Goal: Task Accomplishment & Management: Manage account settings

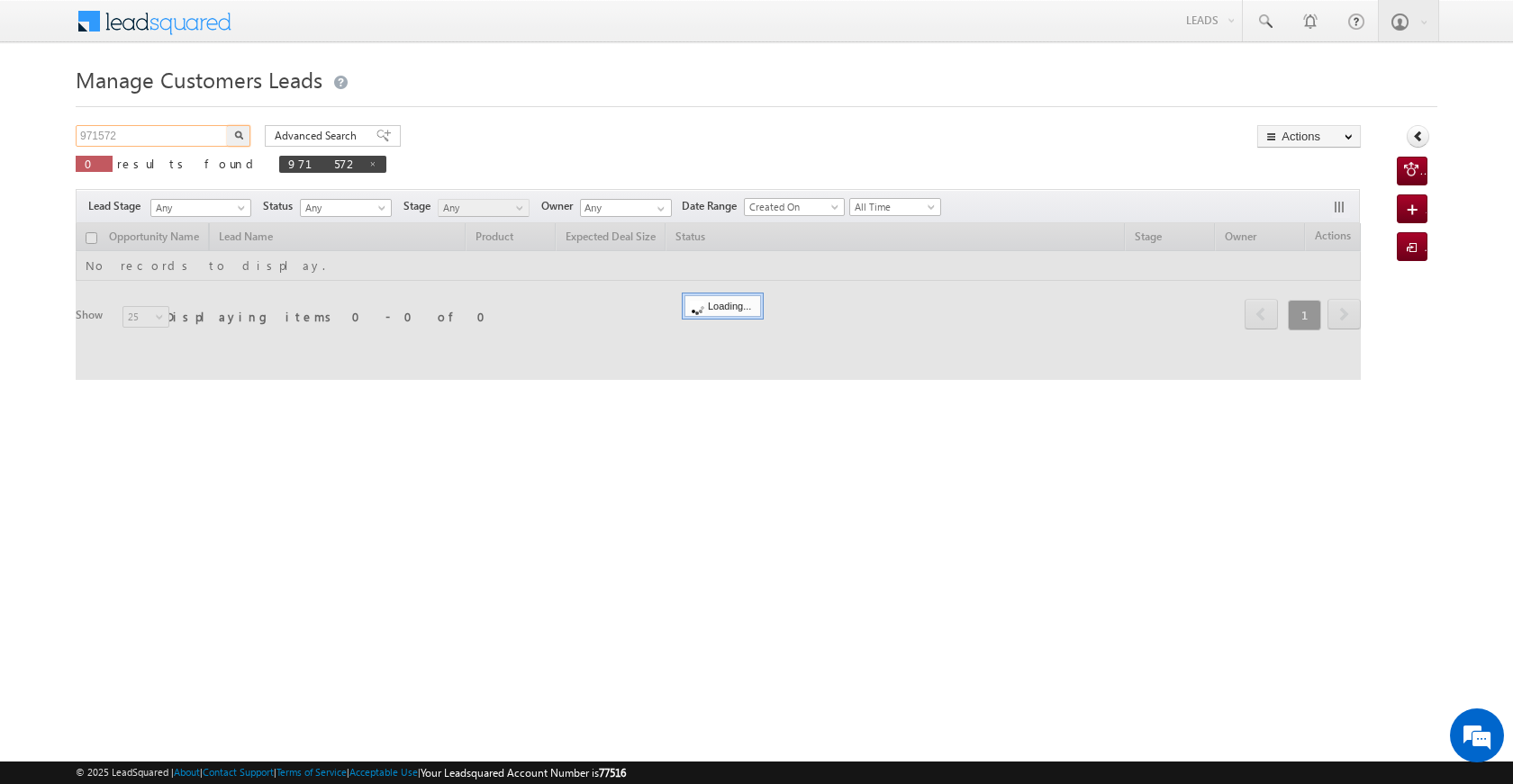
drag, startPoint x: 120, startPoint y: 129, endPoint x: 7, endPoint y: 143, distance: 113.9
click at [7, 143] on body "Menu [PERSON_NAME] [PERSON_NAME] a2@ks erve." at bounding box center [756, 255] width 1513 height 510
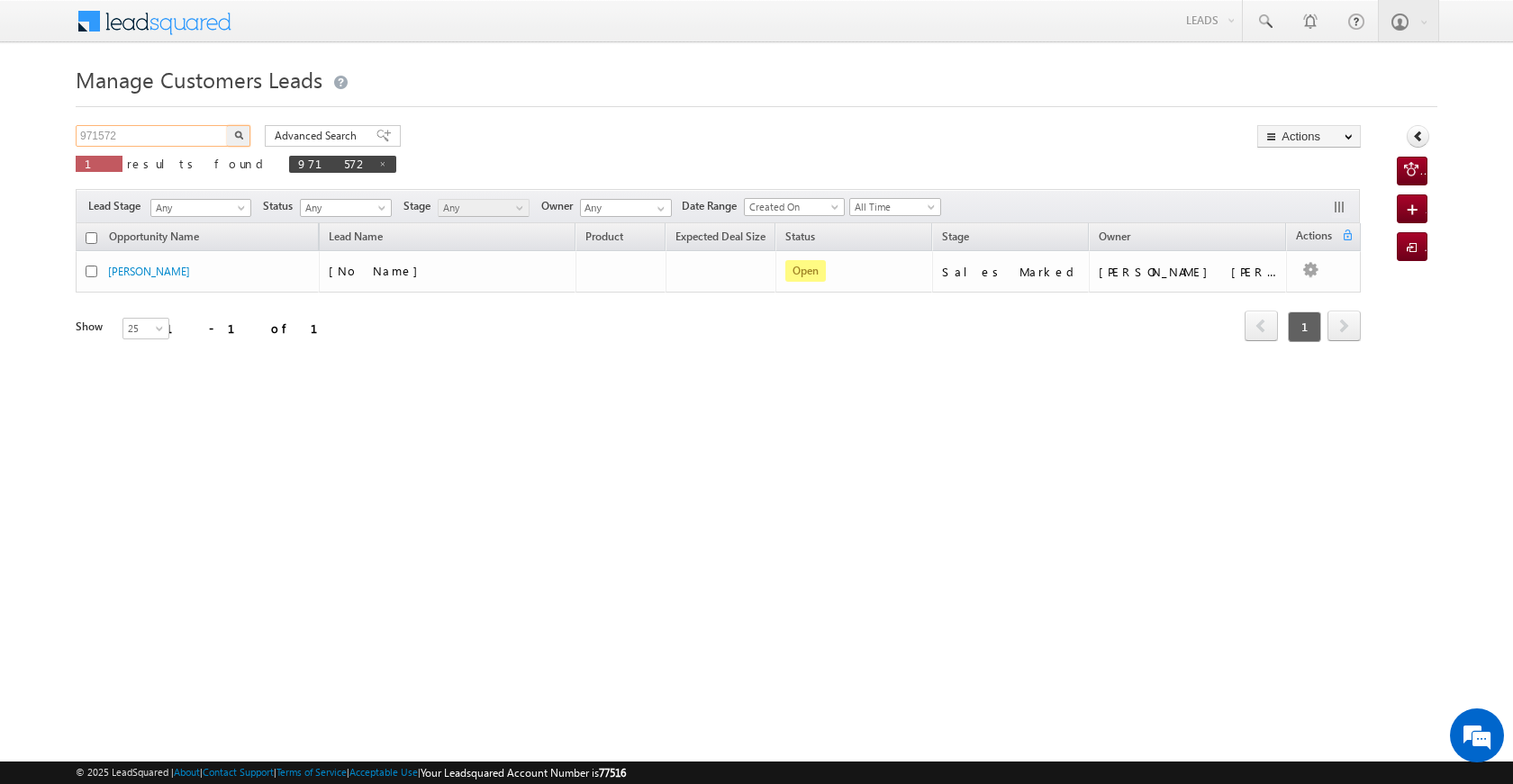
paste input "6596"
type input "965962"
click at [236, 135] on img "button" at bounding box center [239, 135] width 9 height 9
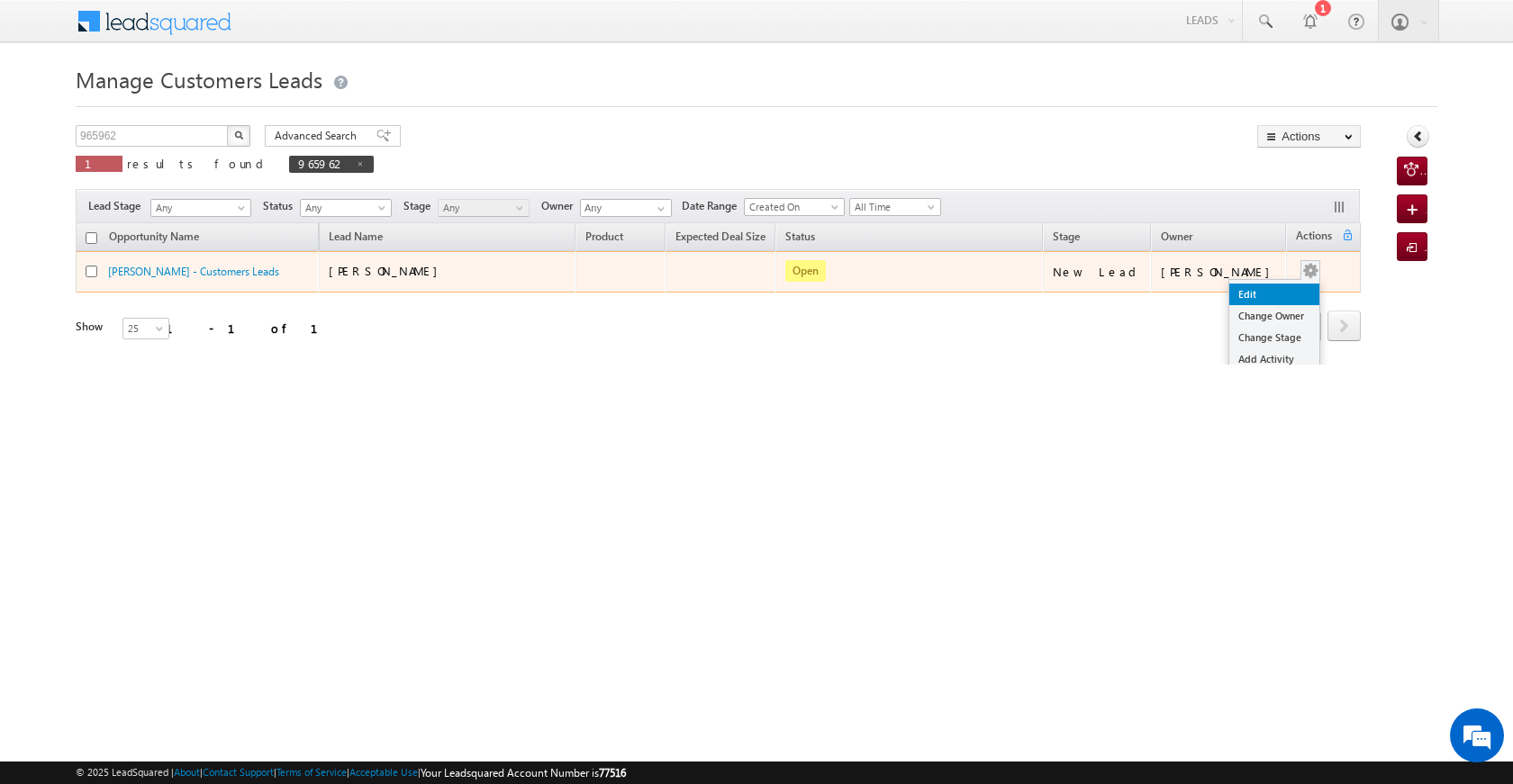
click at [1292, 292] on link "Edit" at bounding box center [1274, 294] width 90 height 21
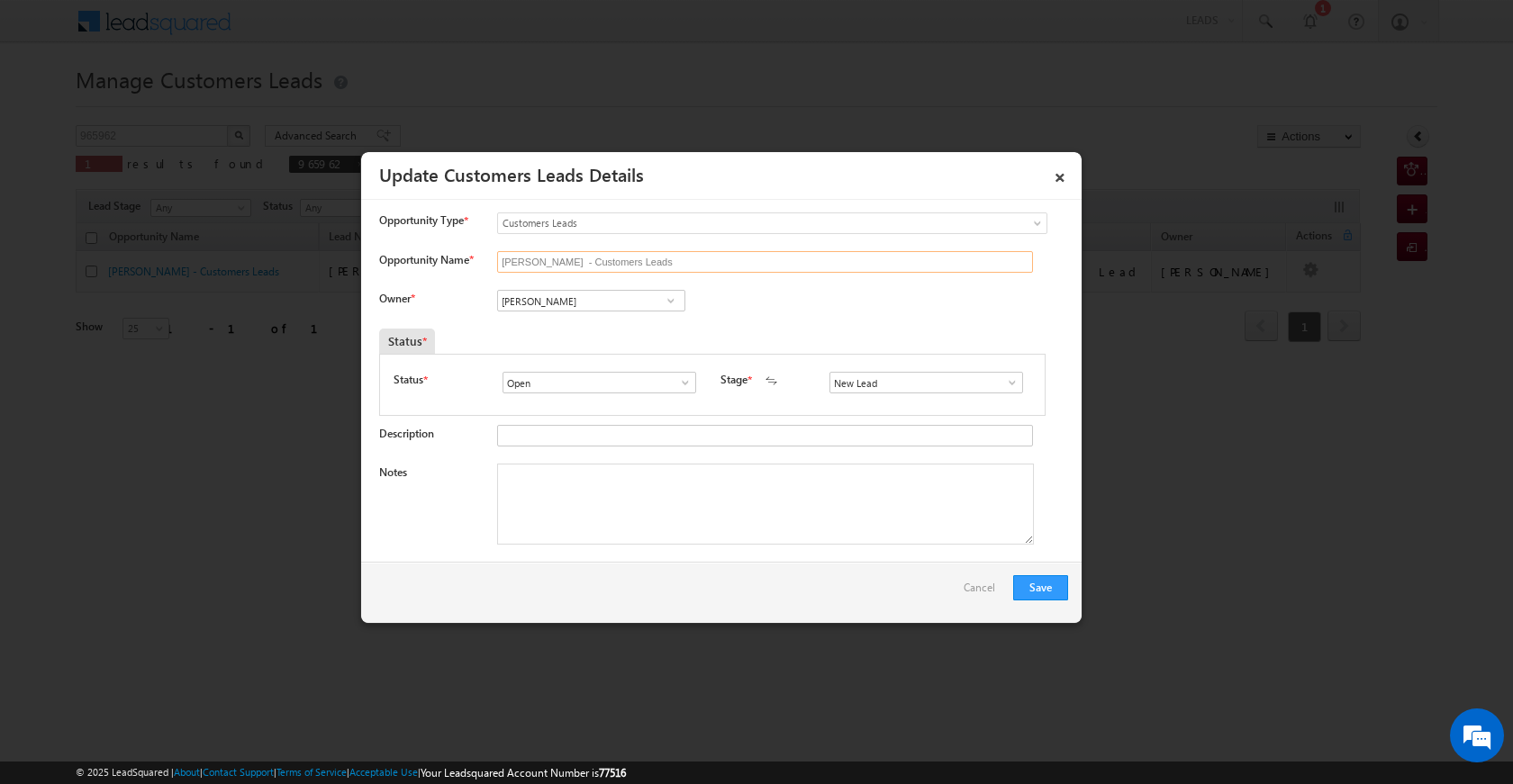
drag, startPoint x: 664, startPoint y: 261, endPoint x: 494, endPoint y: 263, distance: 170.0
click at [497, 263] on input "[PERSON_NAME] - Customers Leads" at bounding box center [764, 262] width 535 height 21
click at [531, 265] on input "Opportunity Name *" at bounding box center [764, 262] width 535 height 21
paste input "[PERSON_NAME]"
type input "[PERSON_NAME]"
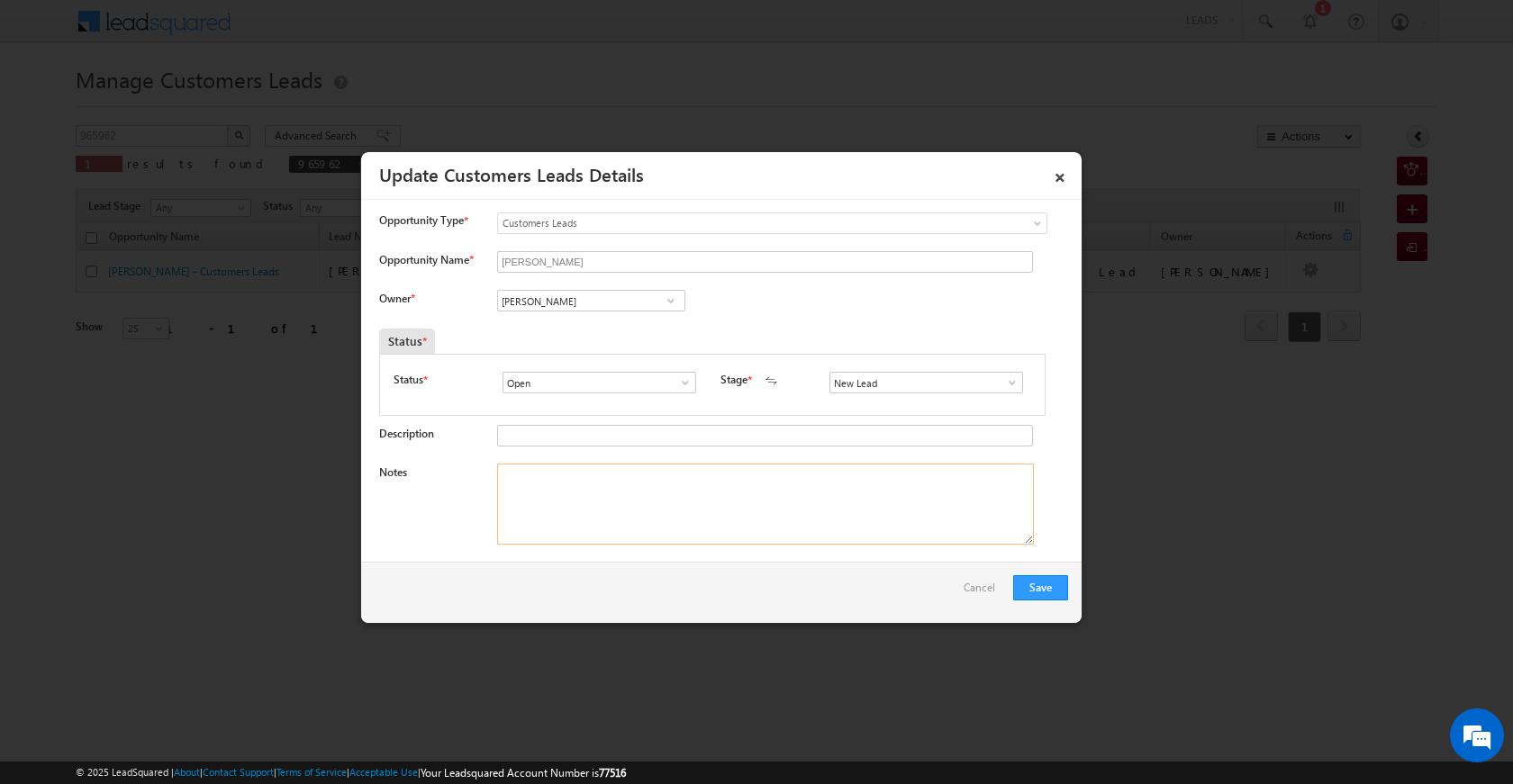
click at [673, 520] on textarea "Notes" at bounding box center [765, 504] width 536 height 81
click at [683, 380] on span at bounding box center [686, 382] width 18 height 15
click at [654, 339] on div "Status *" at bounding box center [626, 341] width 494 height 25
click at [676, 300] on span at bounding box center [671, 301] width 18 height 15
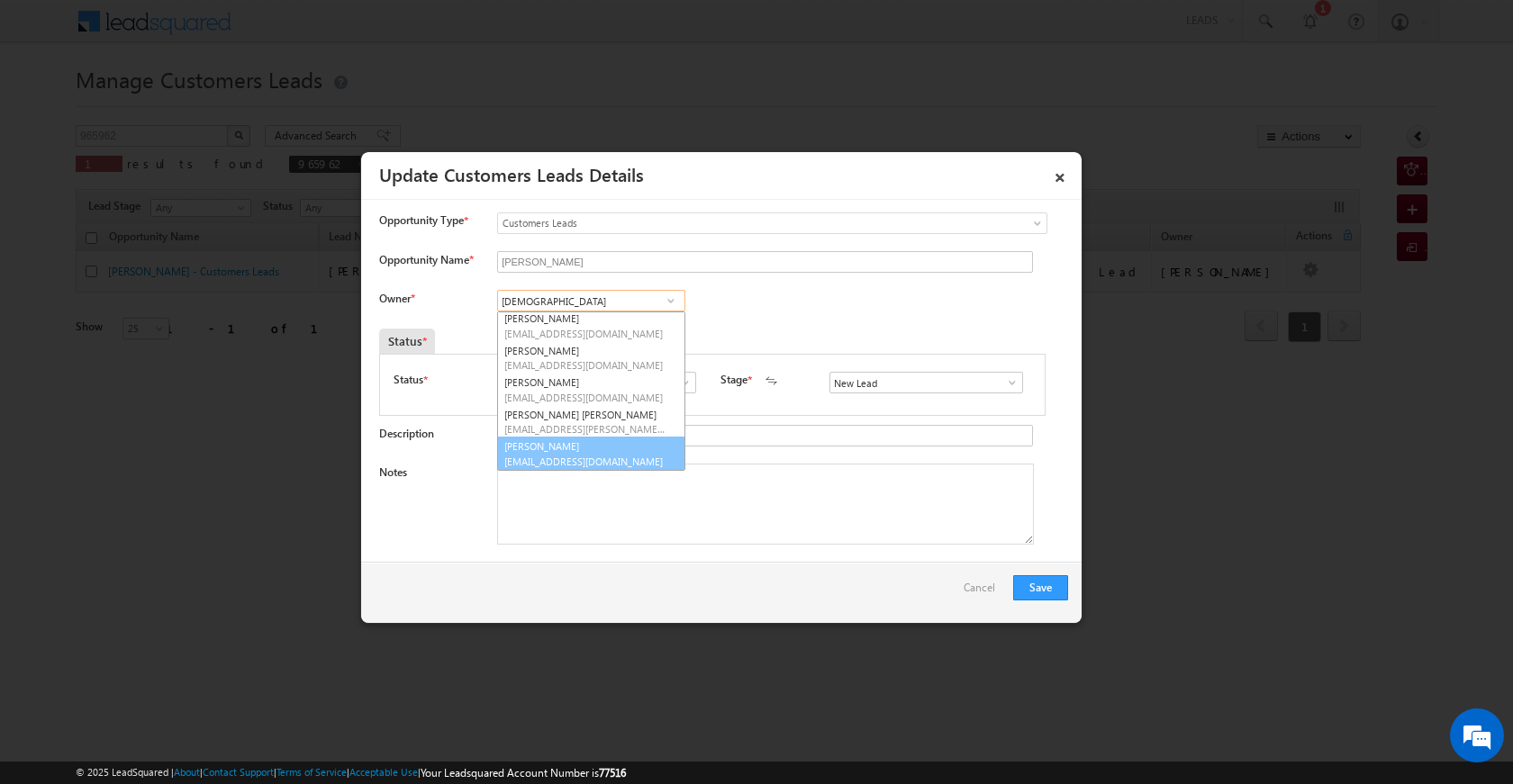
scroll to position [132, 0]
click at [599, 452] on link "[PERSON_NAME] [EMAIL_ADDRESS][DOMAIN_NAME]" at bounding box center [591, 452] width 188 height 34
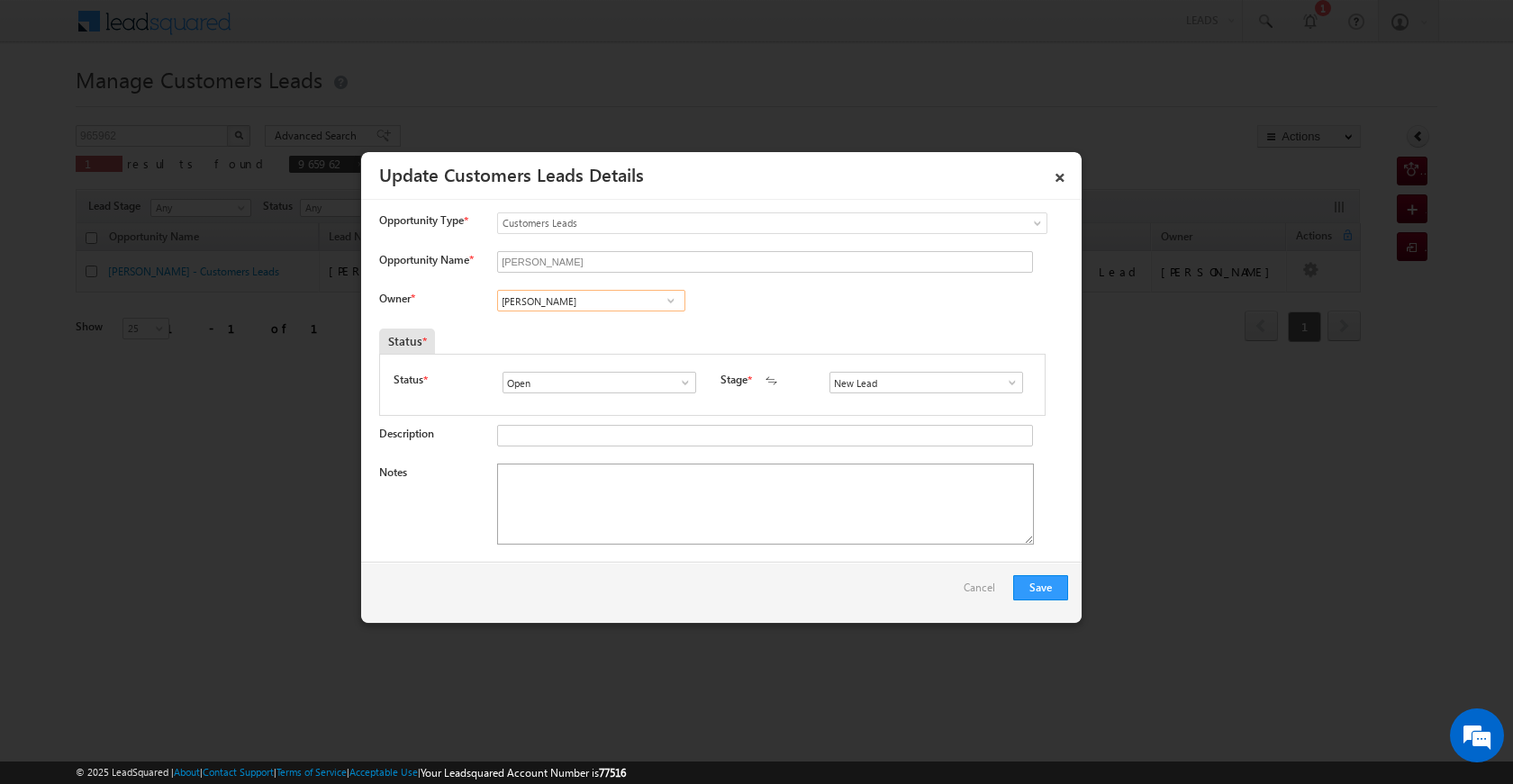
type input "[PERSON_NAME]"
click at [585, 512] on textarea "Notes" at bounding box center [765, 504] width 536 height 81
click at [1003, 382] on span at bounding box center [1013, 382] width 18 height 15
click at [912, 463] on link "Sales Marked" at bounding box center [925, 460] width 193 height 20
type input "Sales Marked"
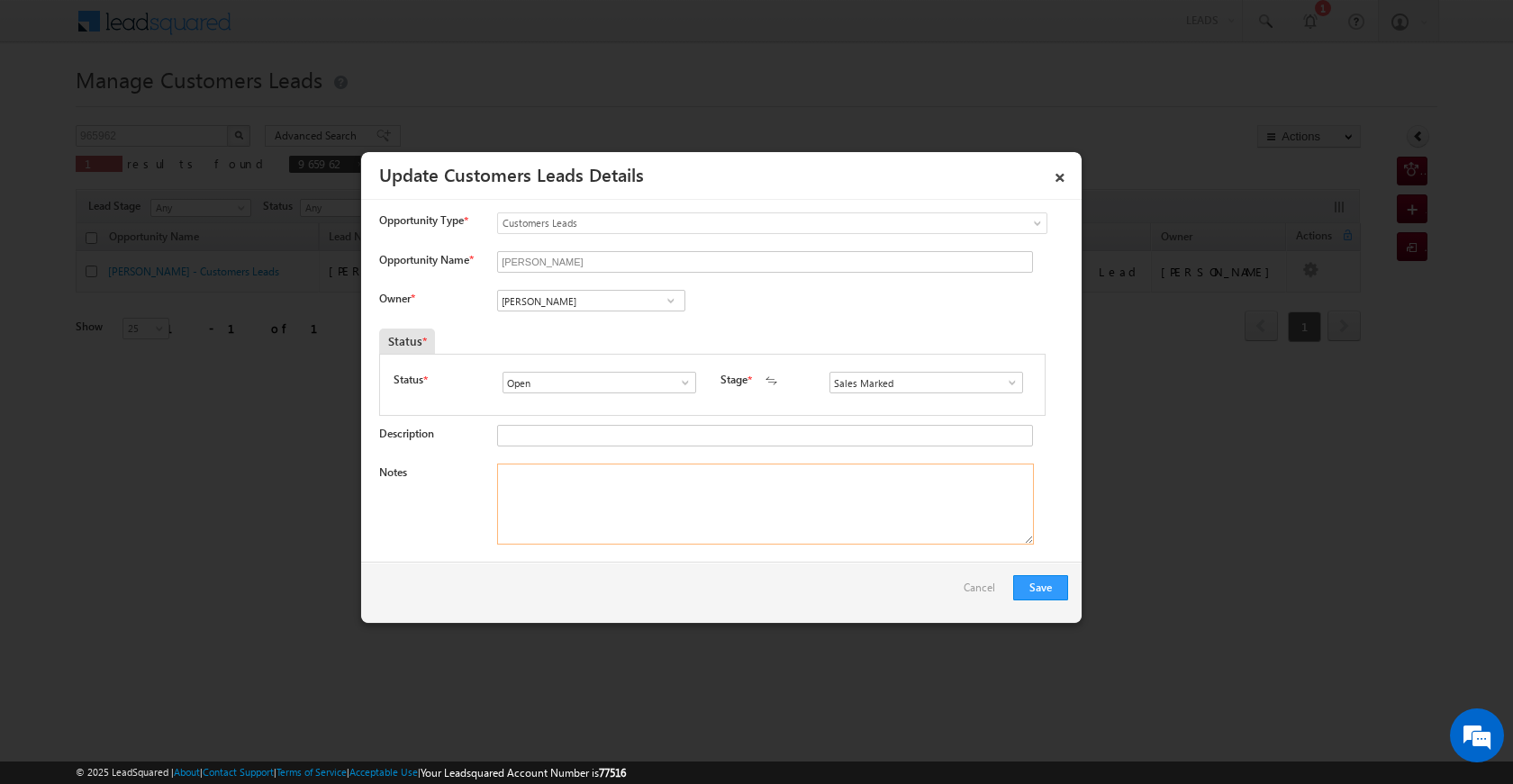
click at [779, 515] on textarea "Notes" at bounding box center [765, 504] width 536 height 81
click at [604, 522] on textarea "Notes" at bounding box center [765, 504] width 536 height 81
paste textarea "[PERSON_NAME] unique id 965962 uday veer cx need 4 lac topup TopUp [DATE] visit…"
type textarea "[PERSON_NAME] unique id 965962 uday veer cx need 4 lac topup TopUp [DATE] visit…"
click at [1025, 579] on button "Save" at bounding box center [1040, 587] width 55 height 25
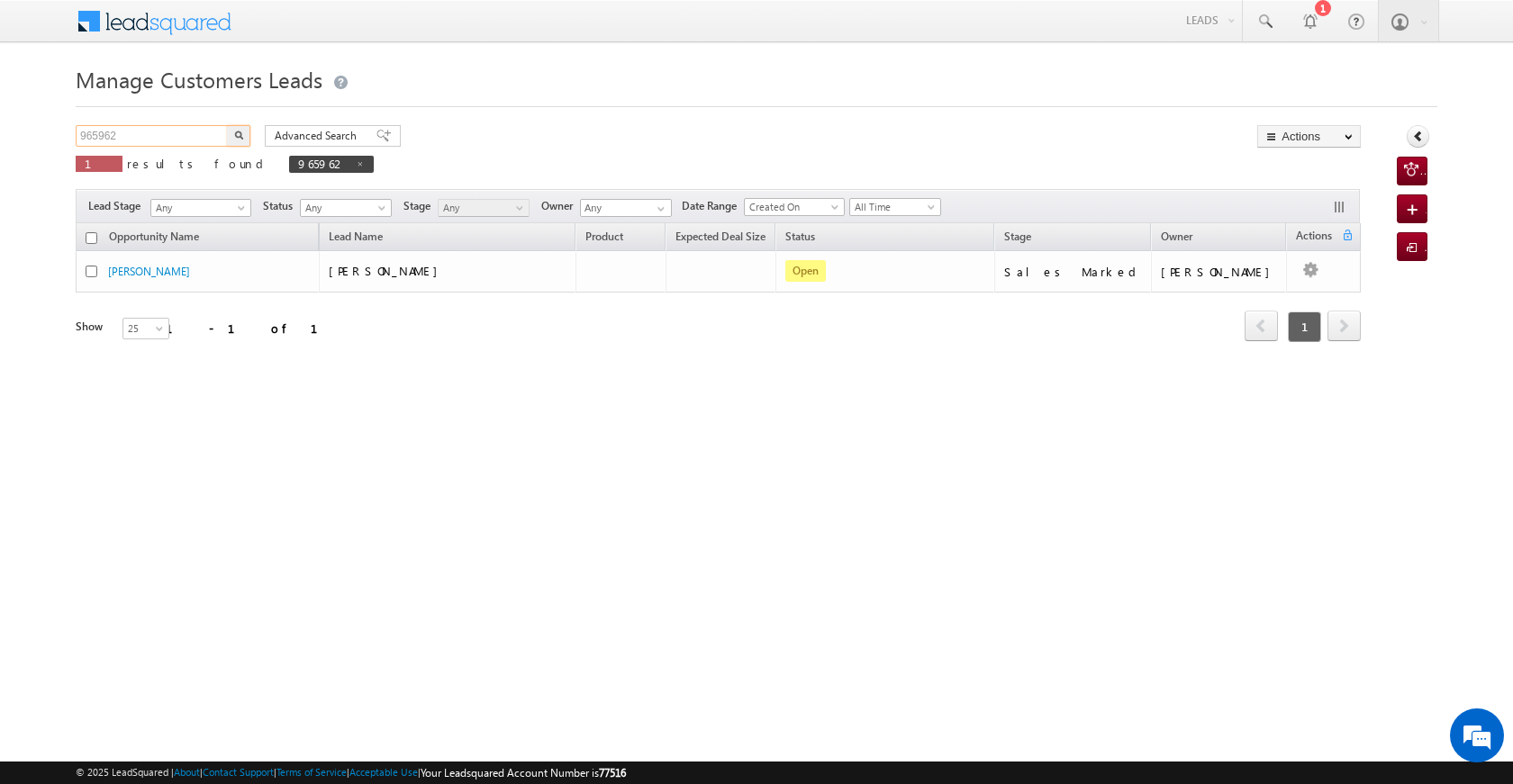
drag, startPoint x: 159, startPoint y: 127, endPoint x: 24, endPoint y: 121, distance: 135.1
click at [24, 121] on body "Menu [PERSON_NAME] [PERSON_NAME] a2@ks erve." at bounding box center [756, 255] width 1513 height 510
paste input "7723"
type input "977232"
click at [241, 134] on img "button" at bounding box center [239, 135] width 9 height 9
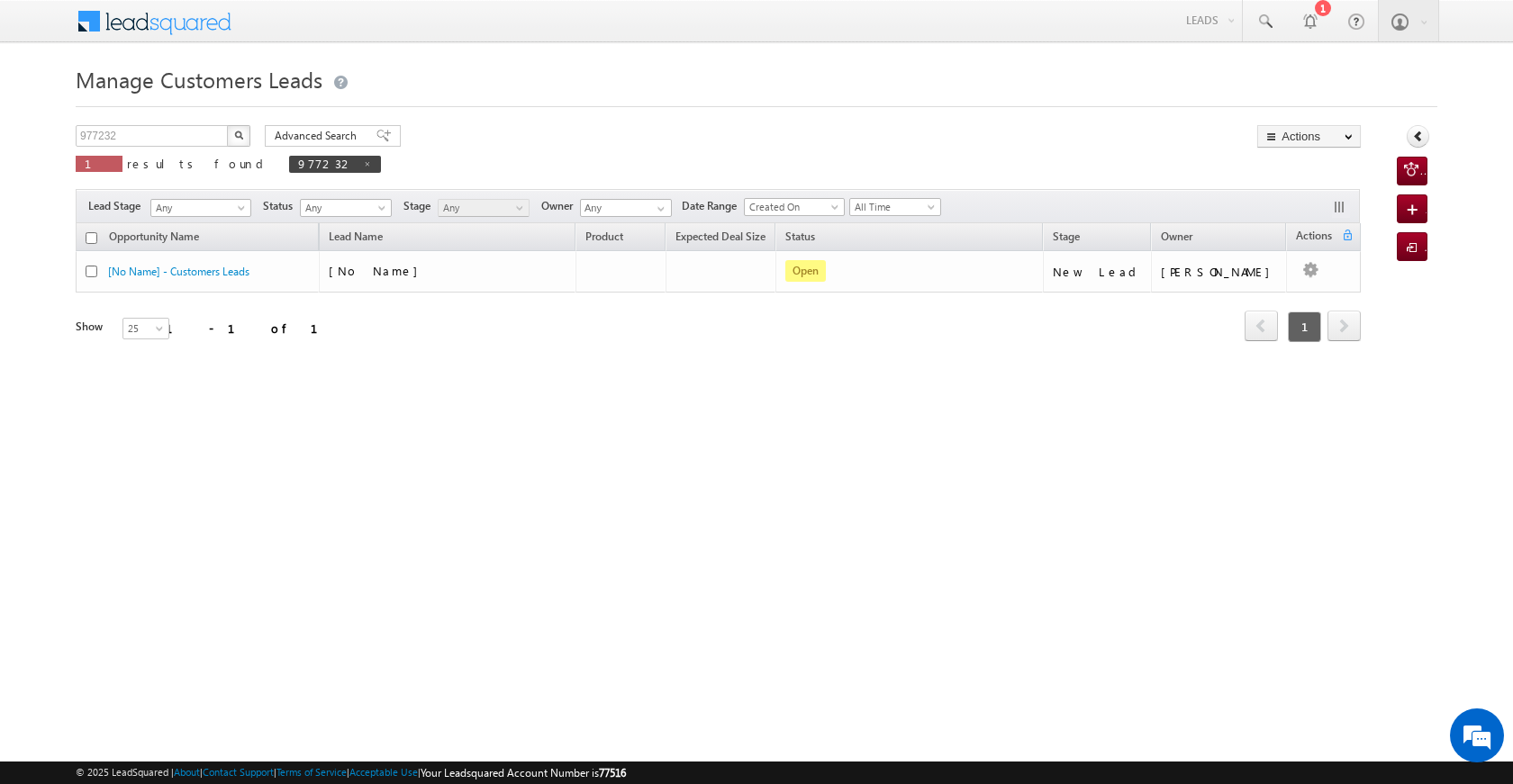
click at [237, 132] on img "button" at bounding box center [239, 135] width 9 height 9
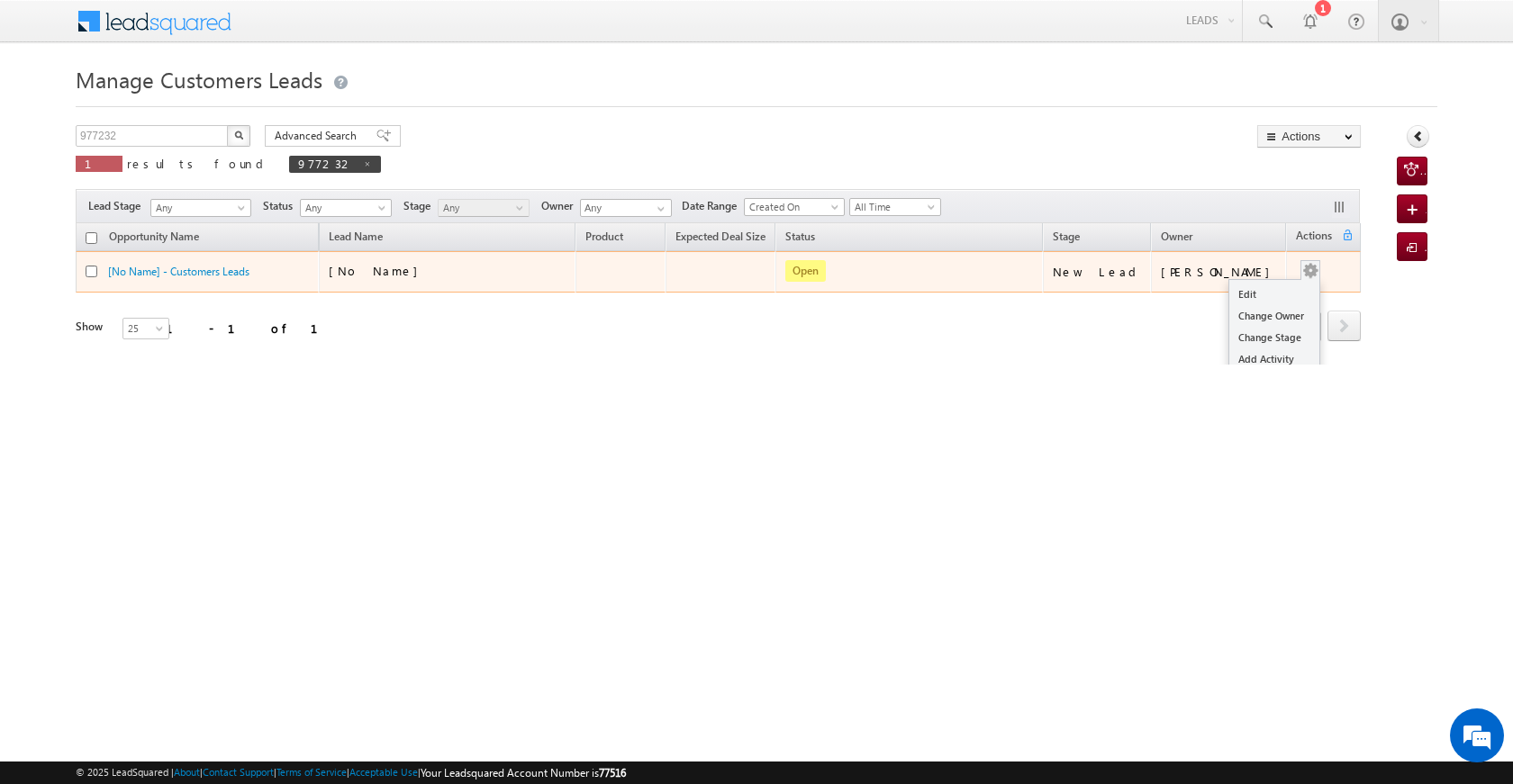
click at [1310, 267] on div "Edit Change Owner Change Stage Add Activity Add Task Delete" at bounding box center [1309, 271] width 29 height 23
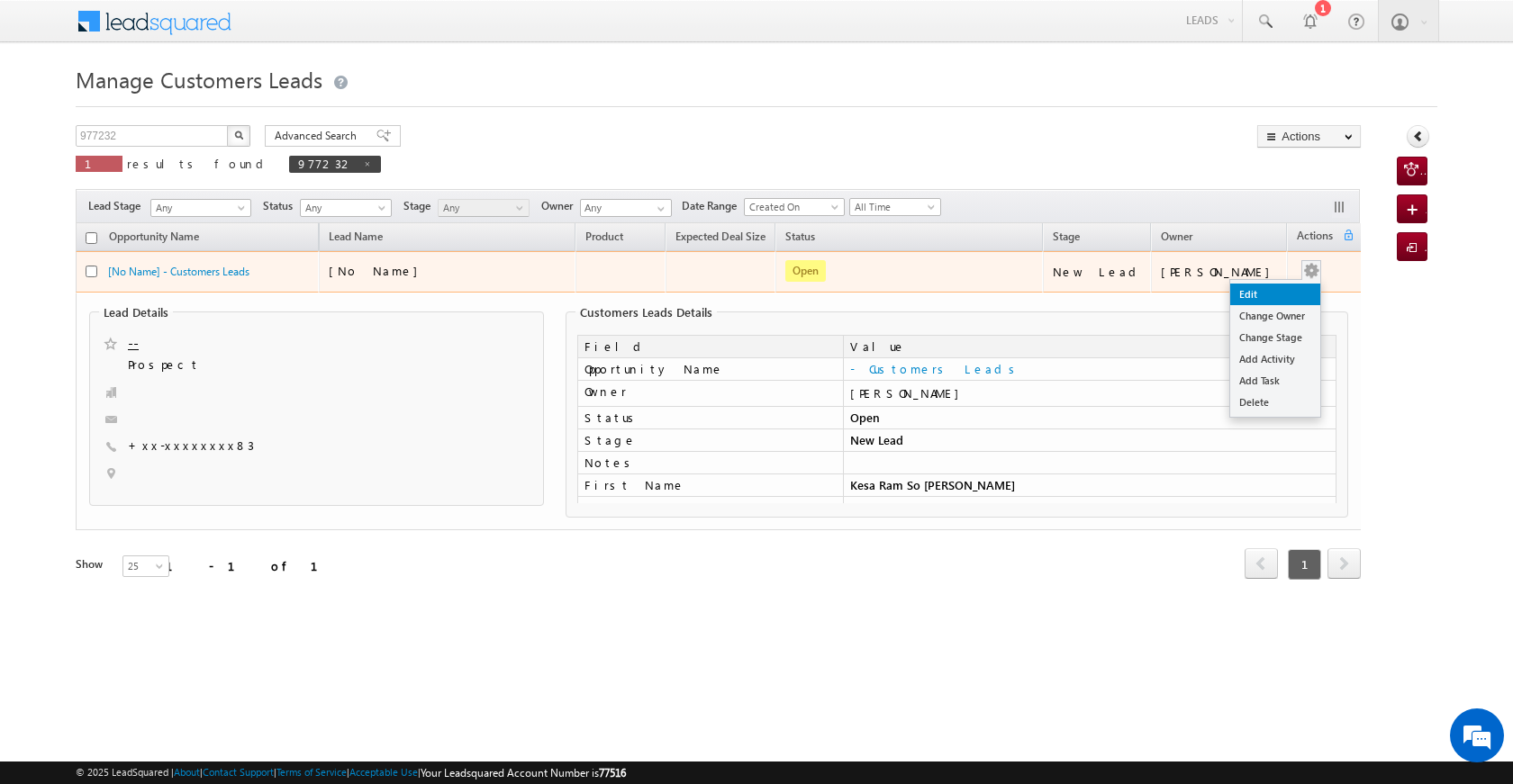
click at [1281, 286] on link "Edit" at bounding box center [1275, 294] width 90 height 21
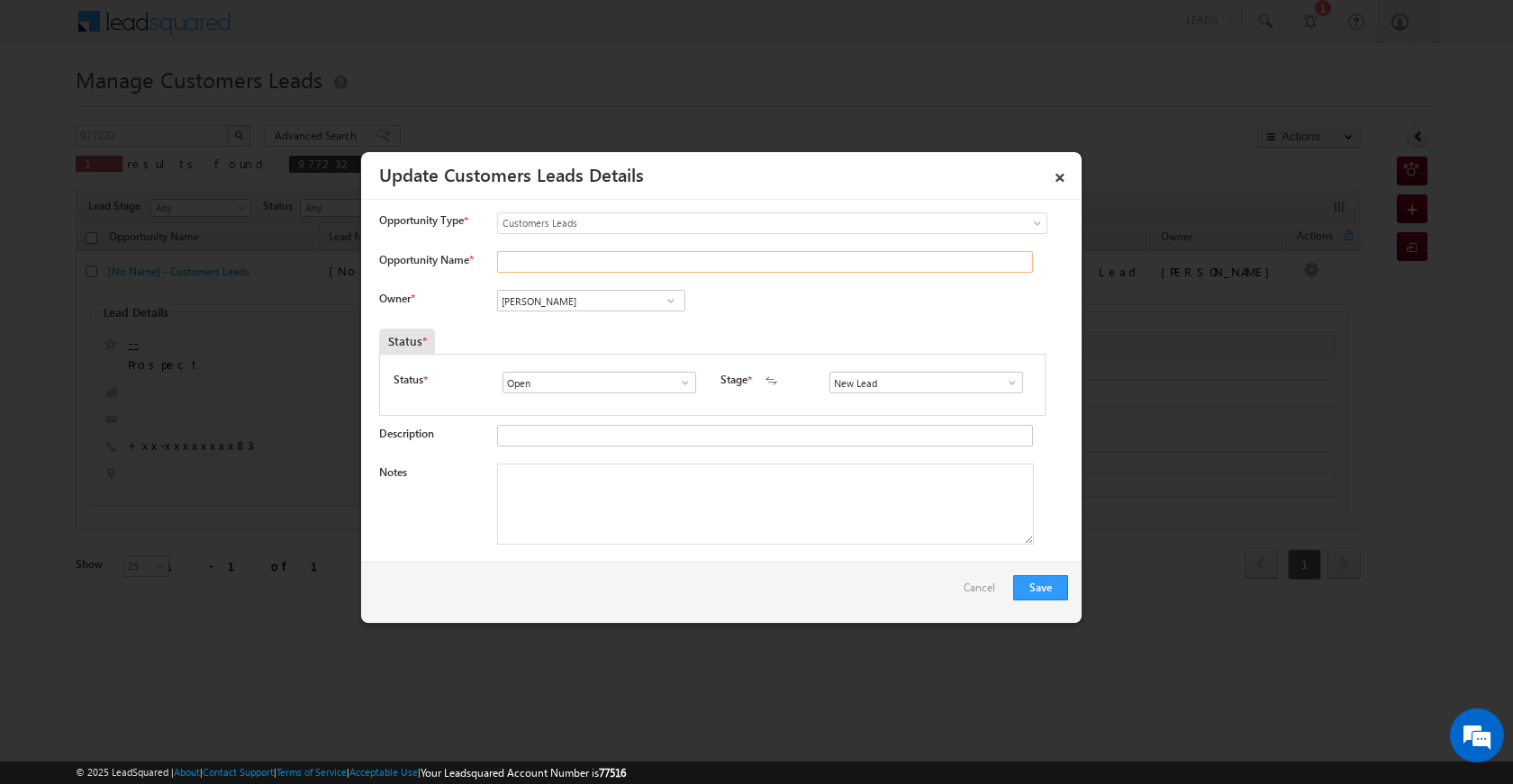
click at [545, 258] on input "Opportunity Name *" at bounding box center [764, 262] width 535 height 21
paste input "Kesa Ram So [PERSON_NAME]"
type input "Kesa Ram So [PERSON_NAME]"
click at [662, 304] on span at bounding box center [671, 301] width 18 height 15
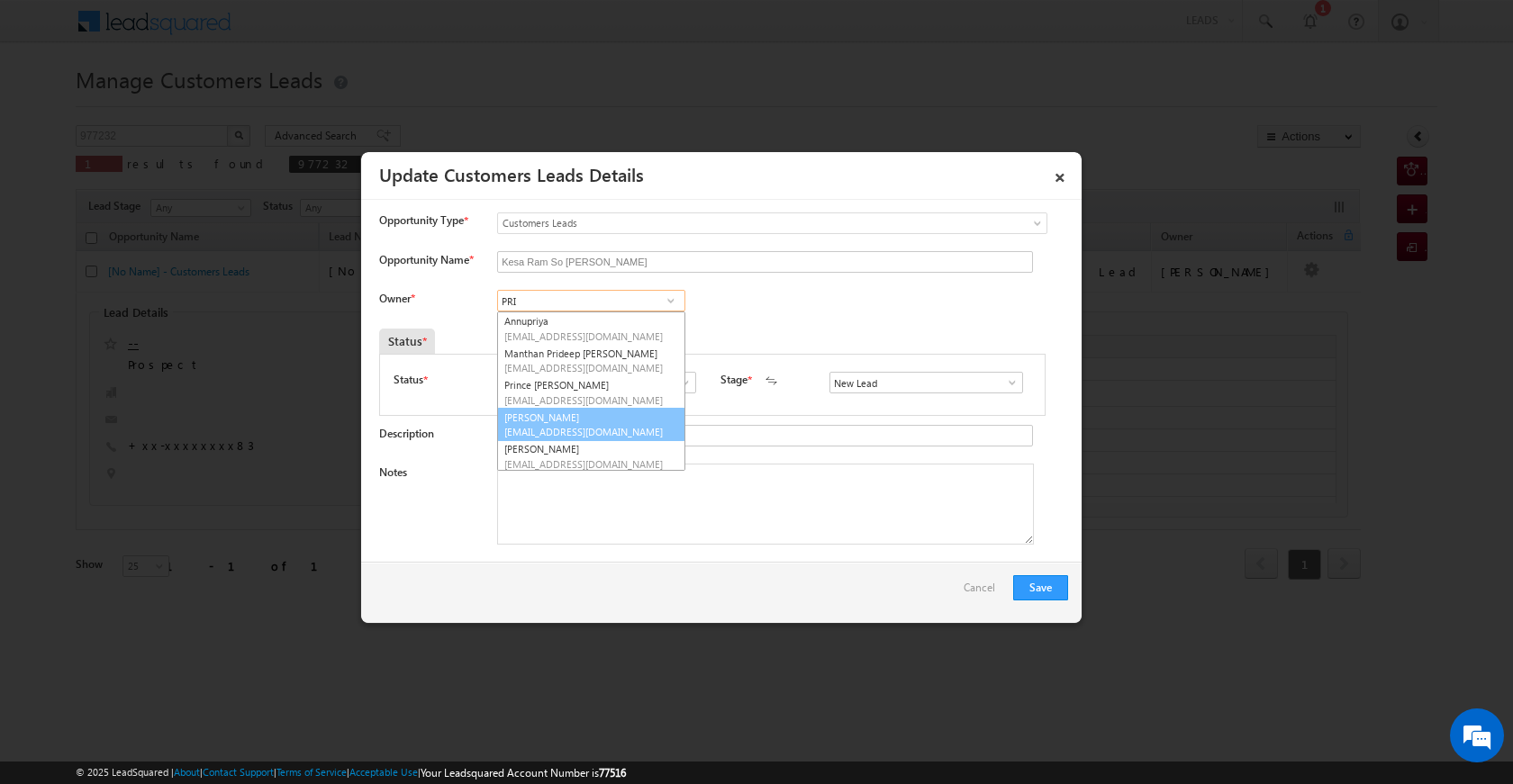
click at [585, 427] on span "[EMAIL_ADDRESS][DOMAIN_NAME]" at bounding box center [585, 431] width 162 height 14
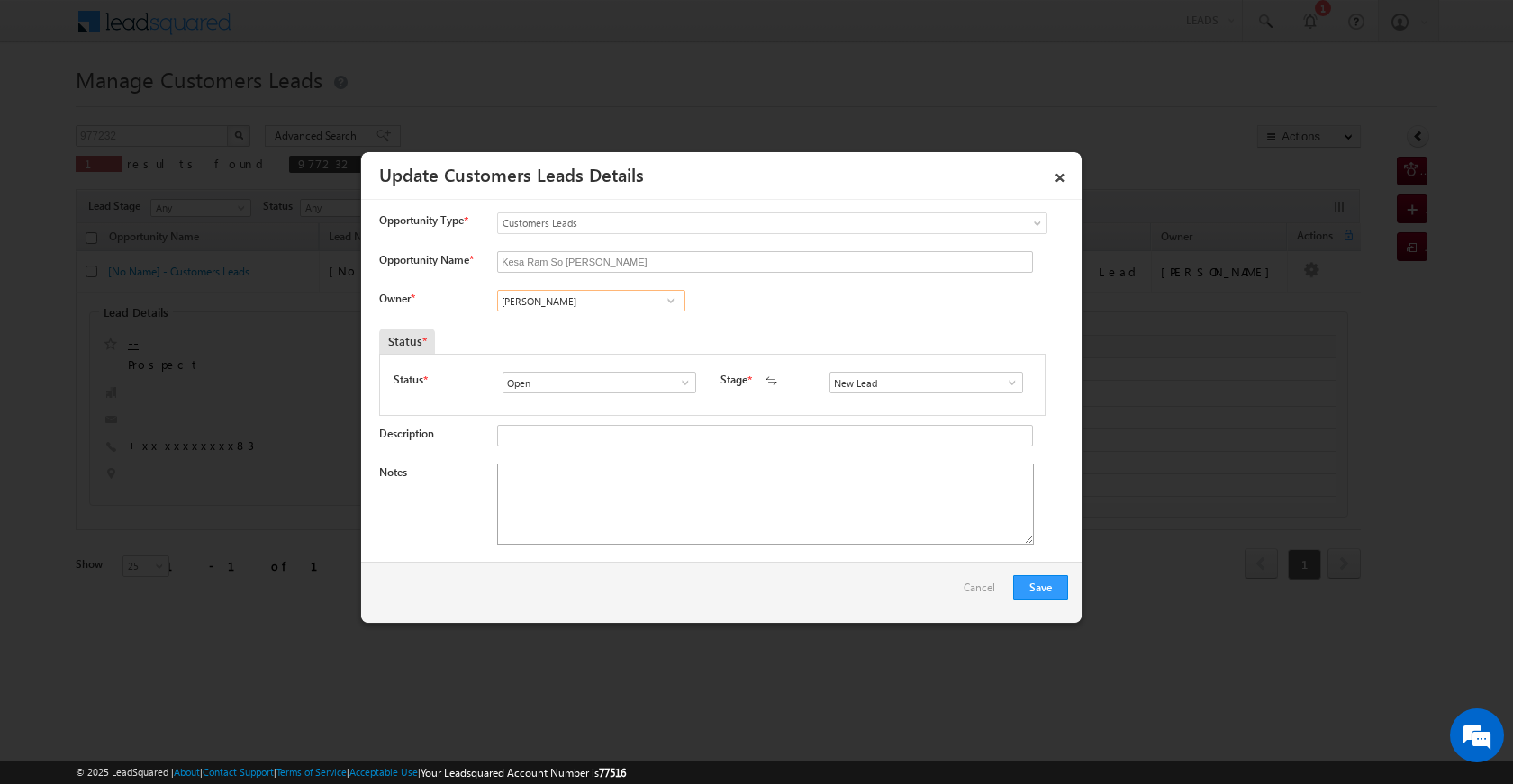
type input "[PERSON_NAME]"
click at [658, 532] on textarea "Notes" at bounding box center [765, 504] width 536 height 81
click at [1003, 380] on span at bounding box center [1013, 382] width 18 height 15
click at [895, 464] on link "Sales Marked" at bounding box center [925, 460] width 193 height 20
type input "Sales Marked"
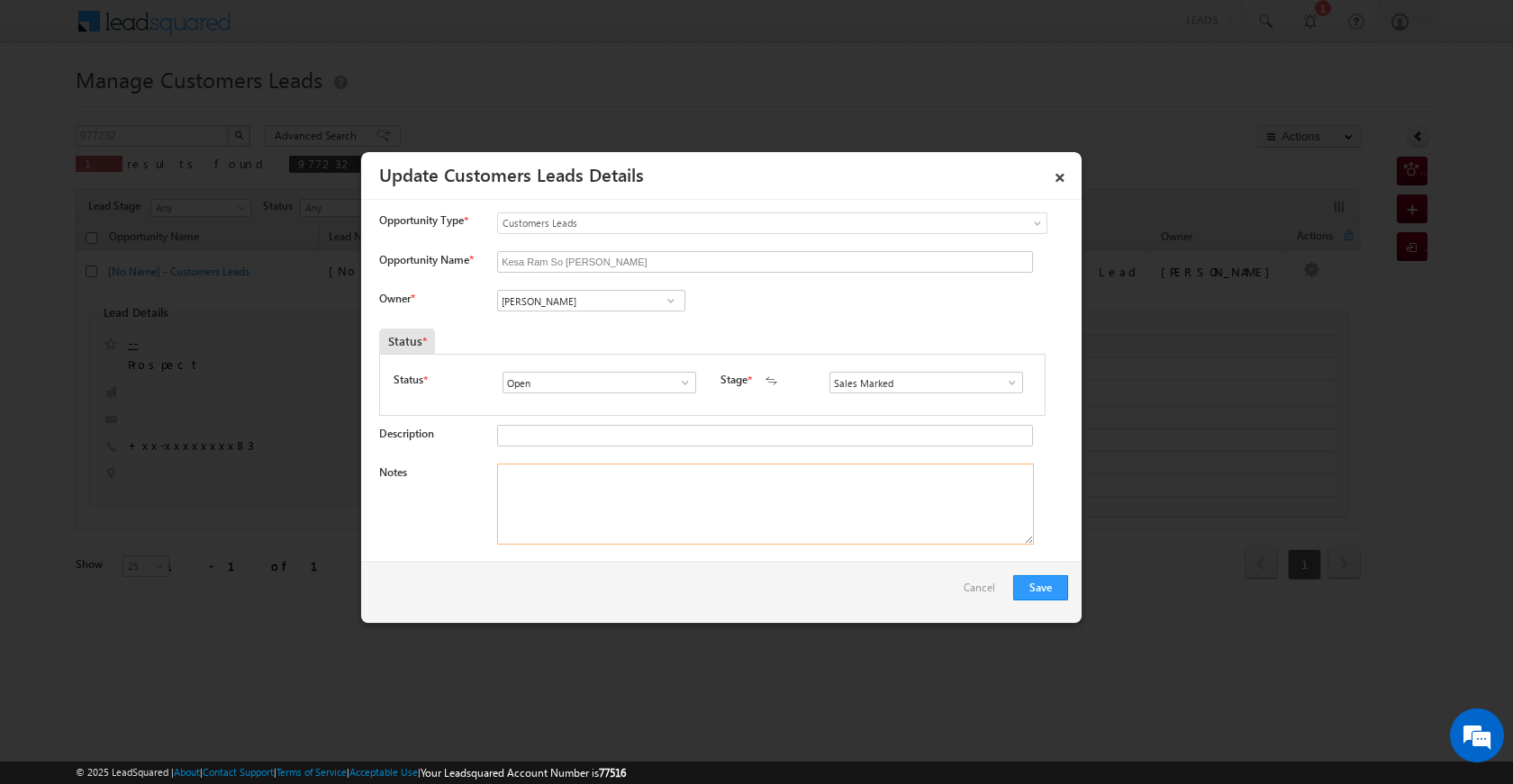
click at [677, 502] on textarea "Notes" at bounding box center [765, 504] width 536 height 81
paste textarea "loan amount 20 lac plot registrey pv 40 lac shop telior income 60 k loan emi ph…"
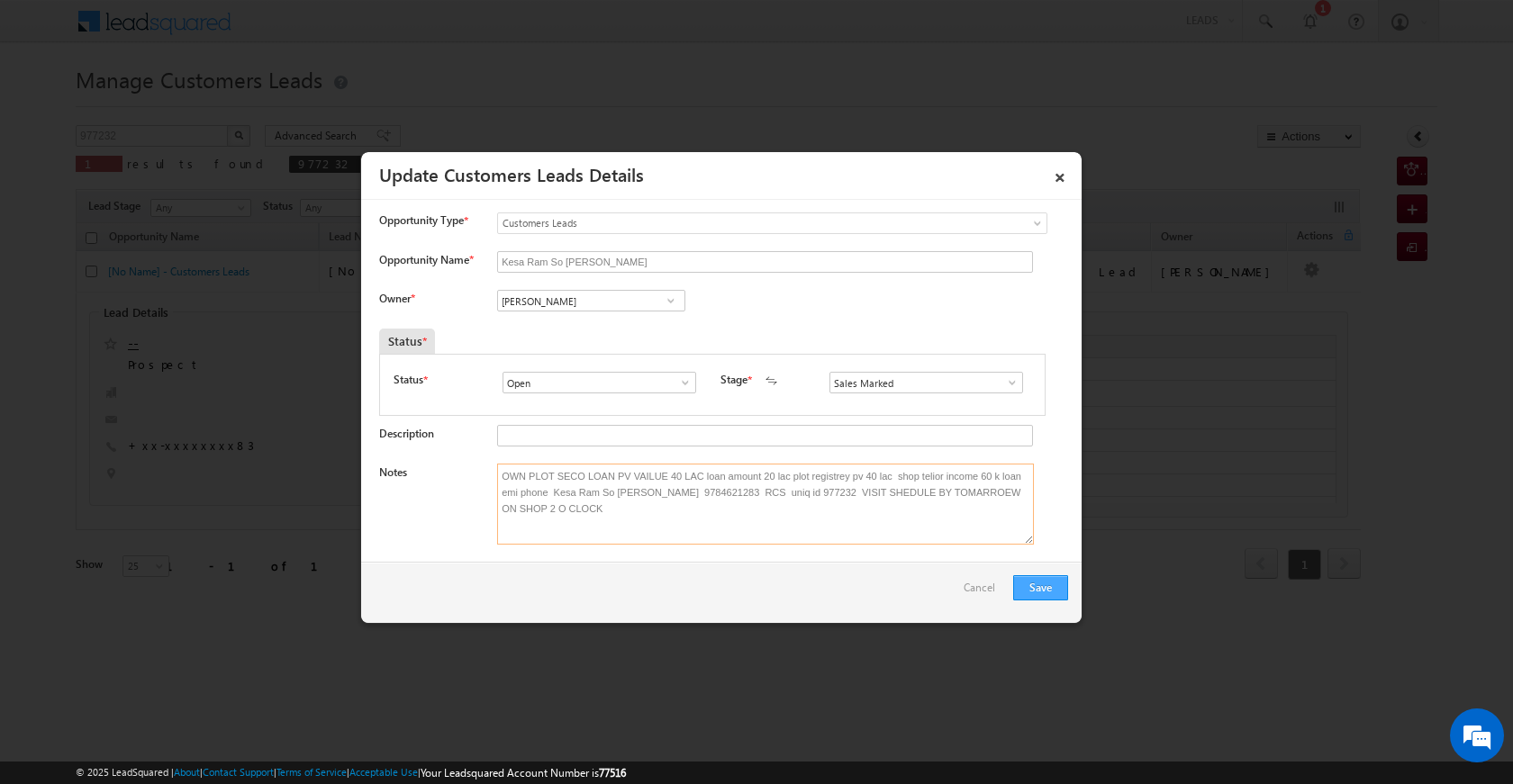
type textarea "OWN PLOT SECO LOAN PV VAILUE 40 LAC loan amount 20 lac plot registrey pv 40 lac…"
click at [1054, 595] on button "Save" at bounding box center [1040, 587] width 55 height 25
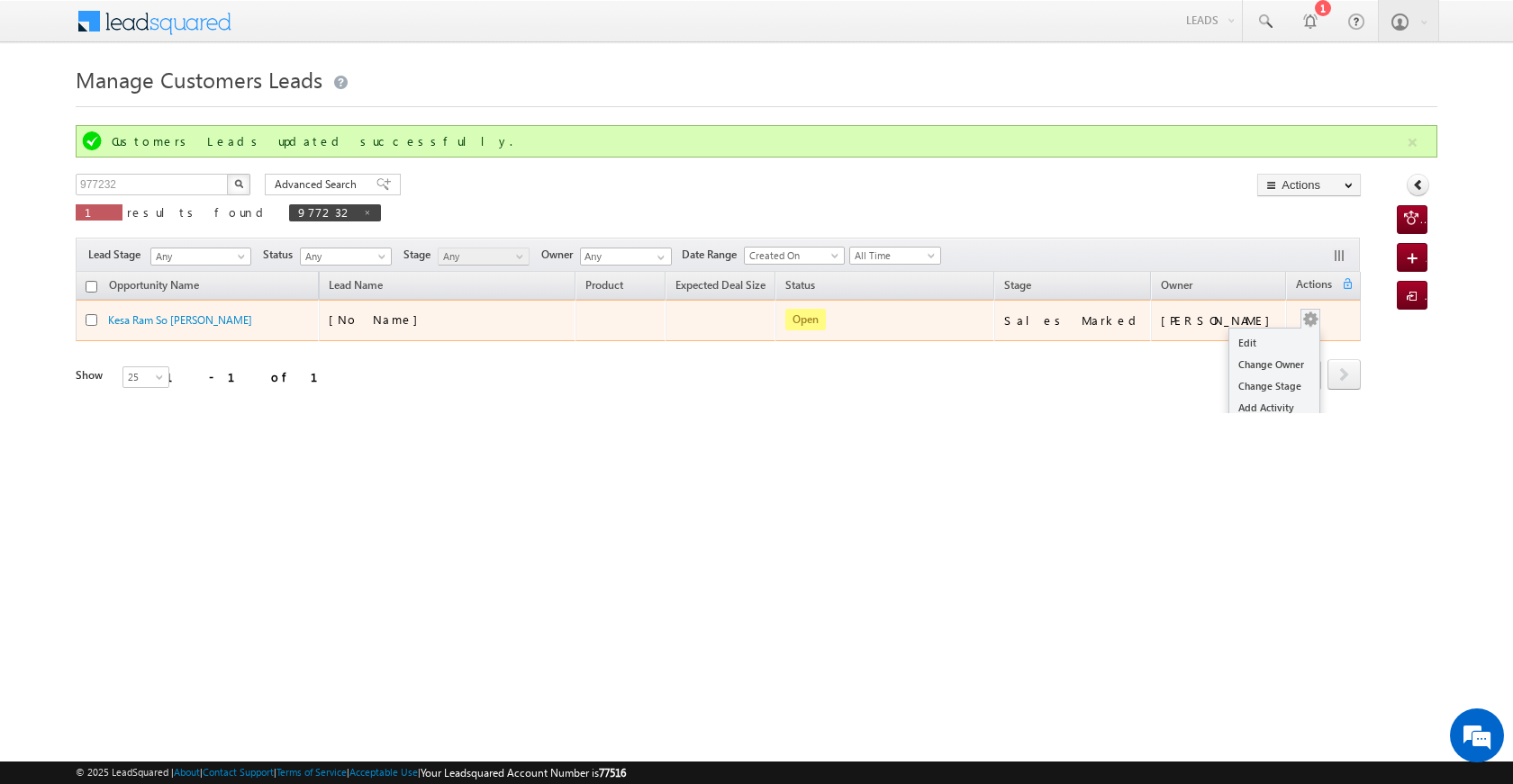
click at [1306, 319] on span at bounding box center [1309, 318] width 19 height 19
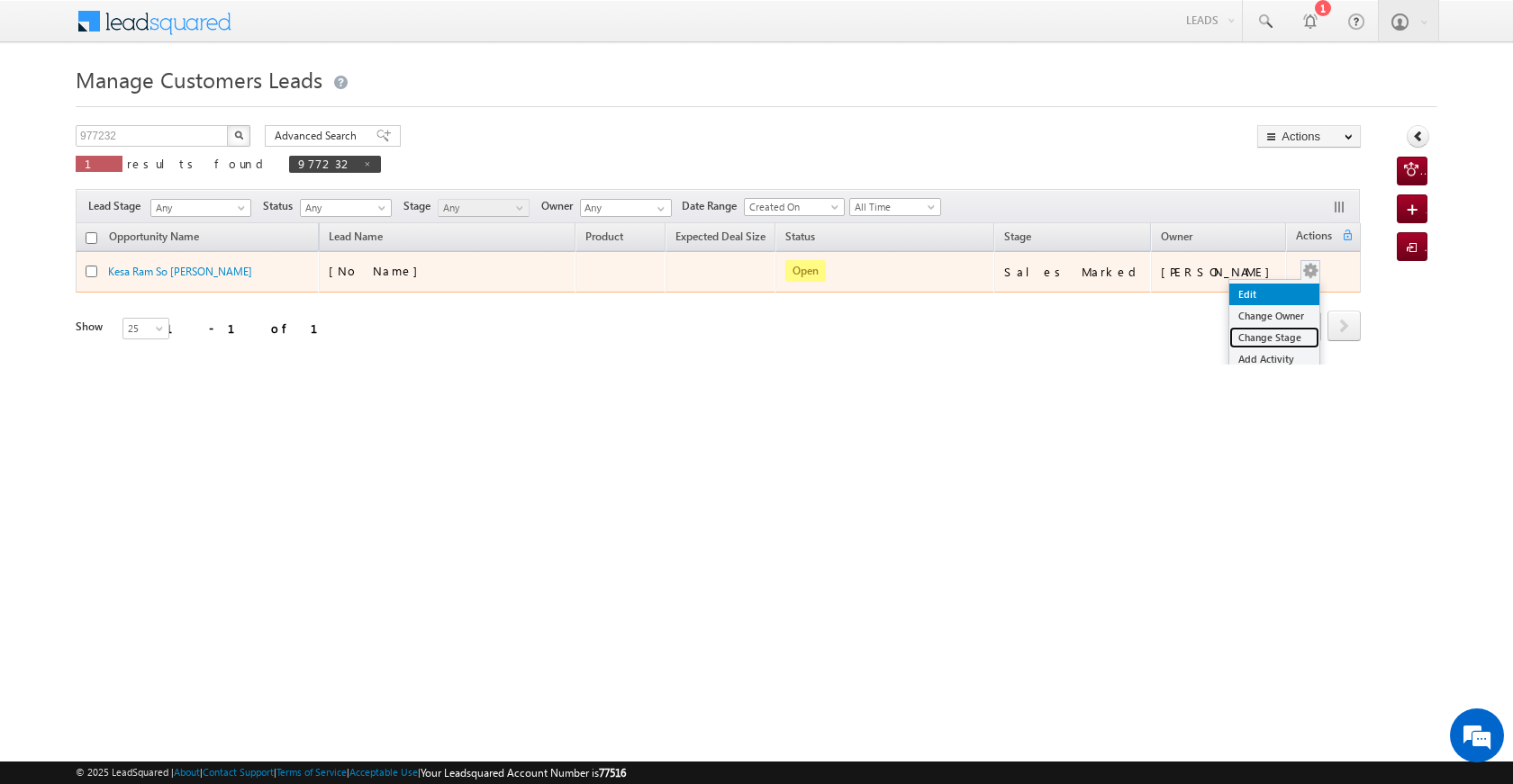
click at [1269, 342] on link "Change Stage" at bounding box center [1274, 337] width 90 height 21
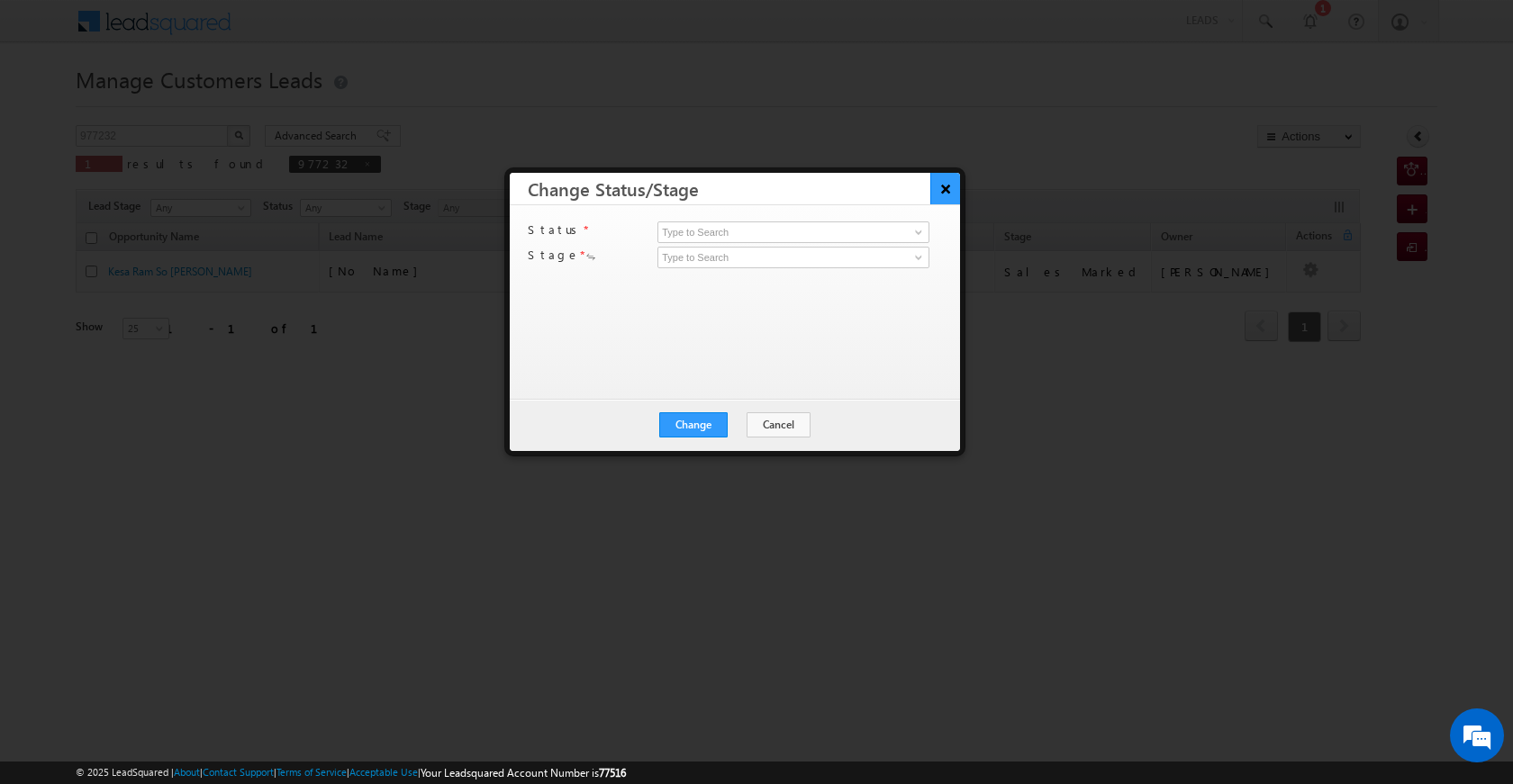
click at [943, 180] on button "×" at bounding box center [944, 189] width 29 height 31
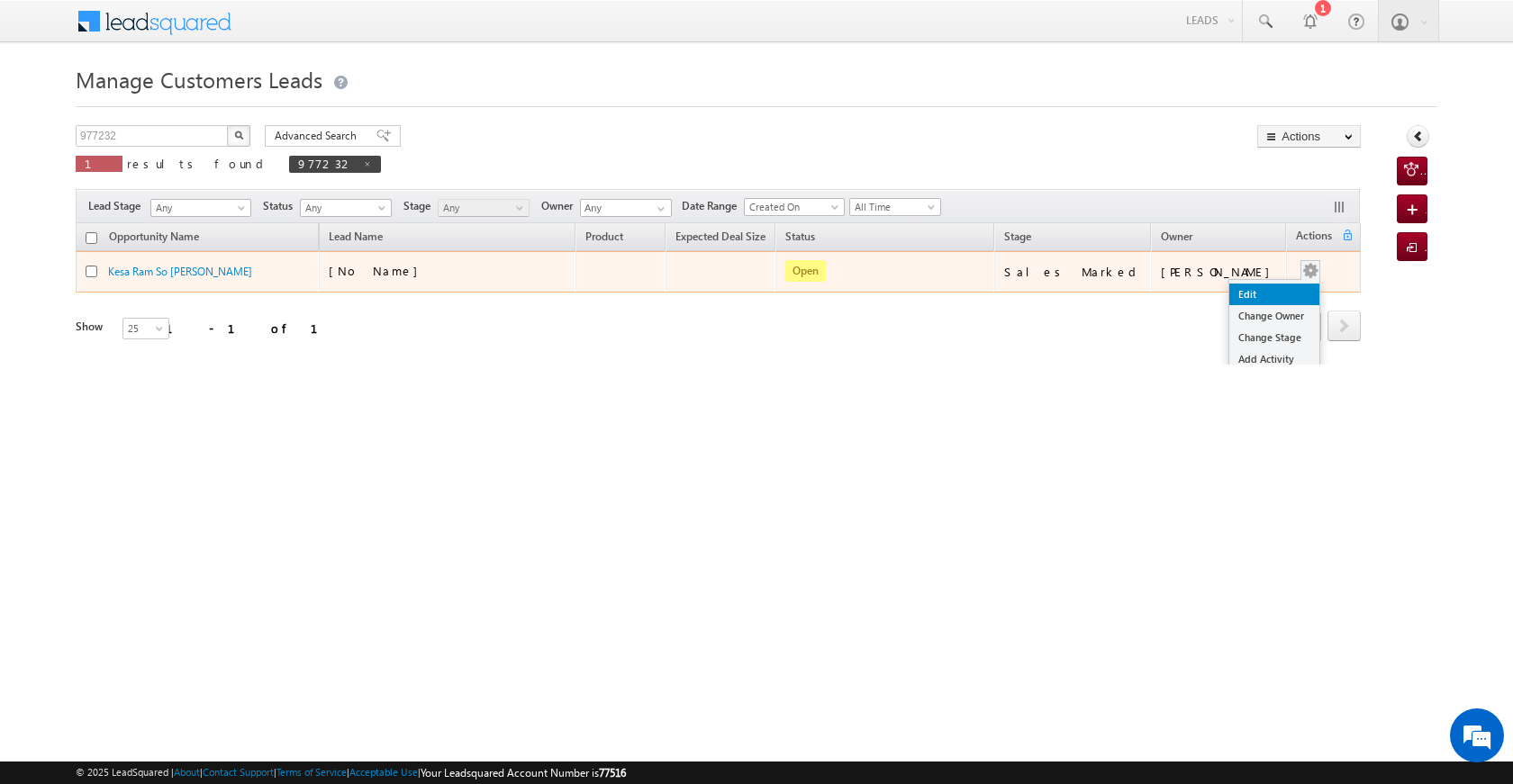
click at [1257, 297] on link "Edit" at bounding box center [1274, 294] width 90 height 21
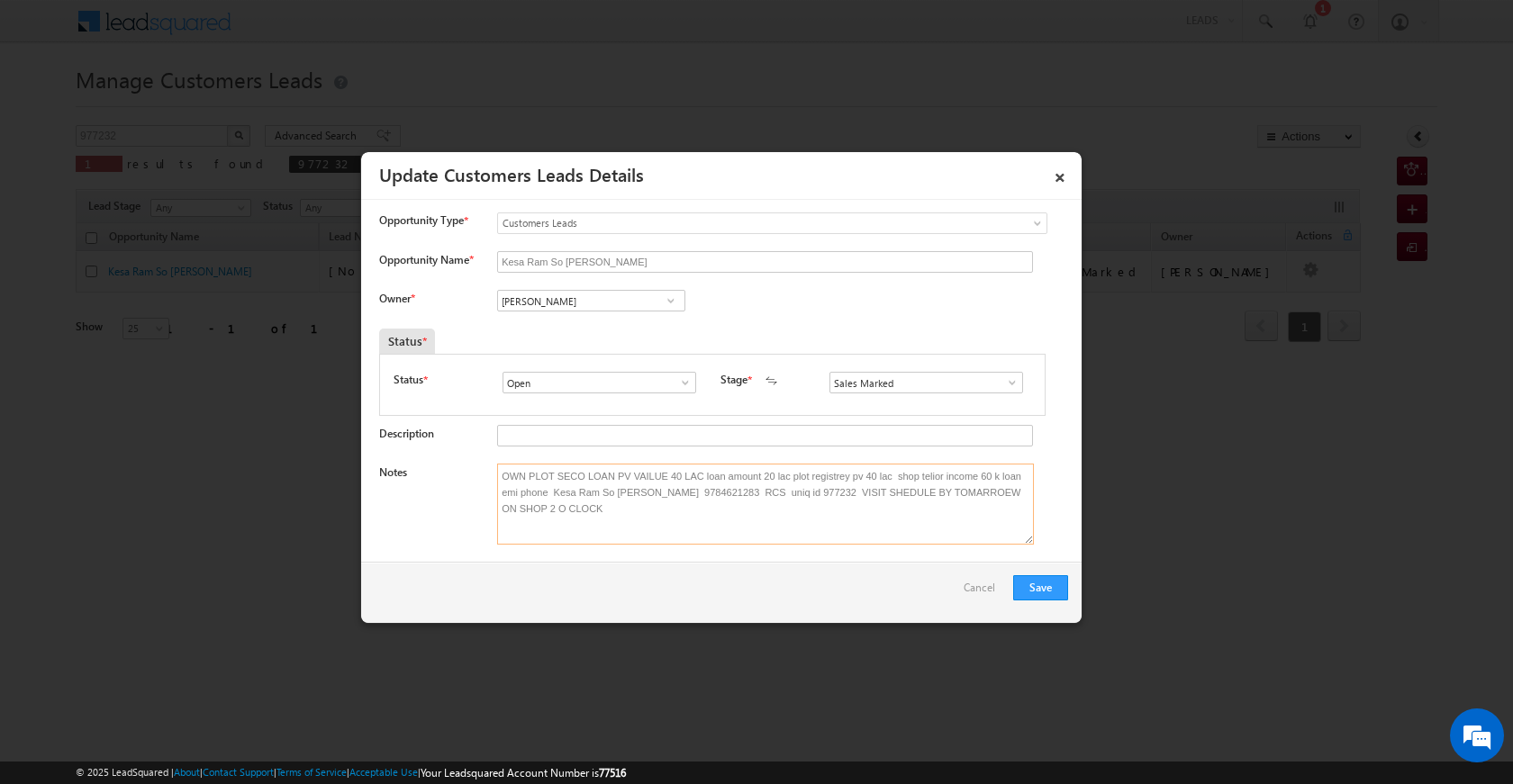
drag, startPoint x: 658, startPoint y: 504, endPoint x: 498, endPoint y: 474, distance: 162.8
click at [498, 474] on textarea "OWN PLOT SECO LOAN PV VAILUE 40 LAC loan amount 20 lac plot registrey pv 40 lac…" at bounding box center [765, 504] width 536 height 81
click at [1049, 582] on button "Save" at bounding box center [1040, 587] width 55 height 25
